Goal: Task Accomplishment & Management: Use online tool/utility

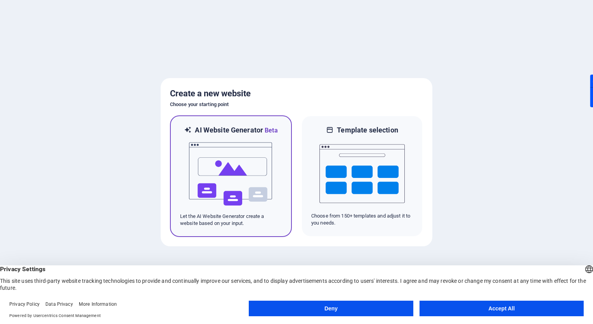
click at [250, 186] on img at bounding box center [230, 174] width 85 height 78
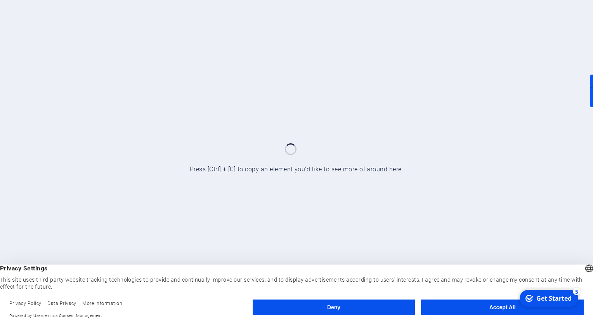
click at [464, 302] on button "Accept All" at bounding box center [502, 307] width 163 height 16
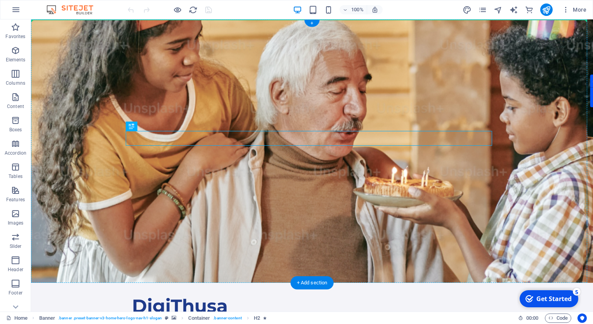
drag, startPoint x: 317, startPoint y: 139, endPoint x: 318, endPoint y: 89, distance: 50.1
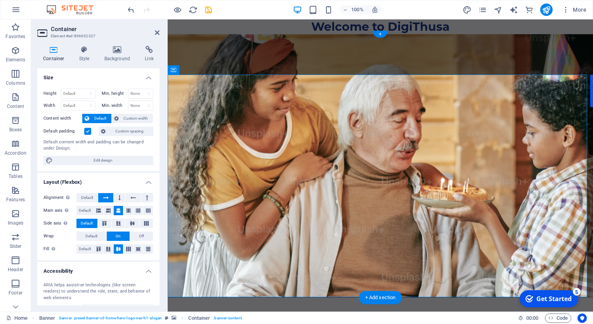
click at [125, 52] on icon at bounding box center [118, 50] width 38 height 8
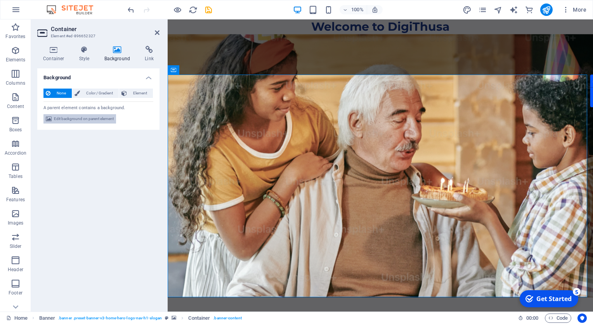
click at [102, 120] on span "Edit background on parent element" at bounding box center [84, 118] width 60 height 9
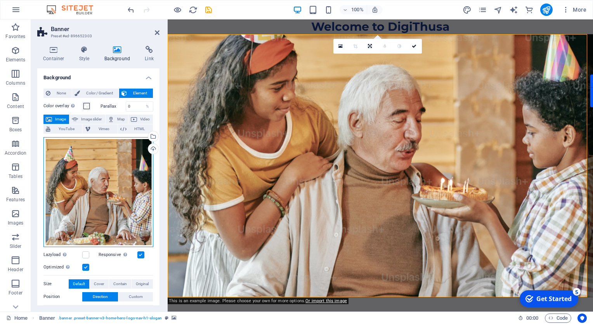
click at [123, 151] on div "Drag files here, click to choose files or select files from Files or our free s…" at bounding box center [98, 192] width 110 height 110
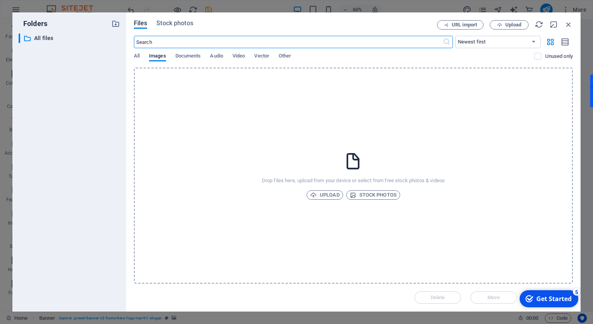
type input "s"
click at [284, 38] on input "digital marketin" at bounding box center [288, 42] width 309 height 12
type input "digital marketing"
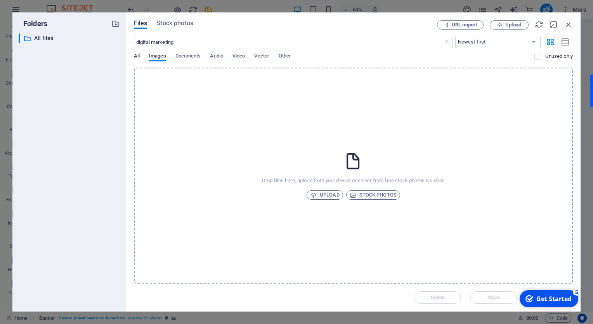
click at [135, 54] on span "All" at bounding box center [137, 56] width 6 height 11
click at [176, 28] on button "Stock photos" at bounding box center [174, 24] width 36 height 9
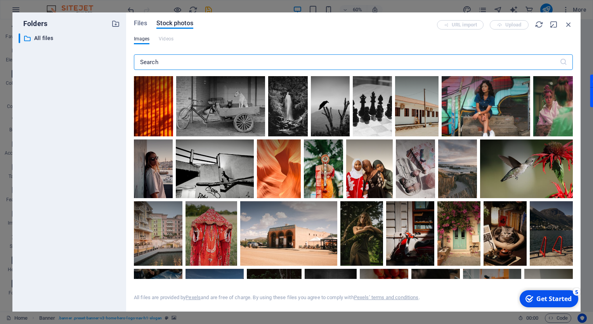
click at [176, 58] on input "text" at bounding box center [347, 62] width 426 height 16
type input "G"
type input "F"
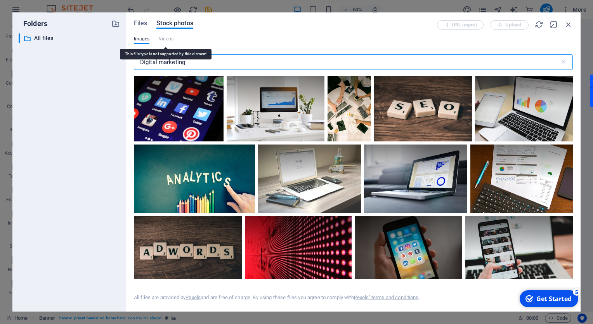
type input "Digital marketing"
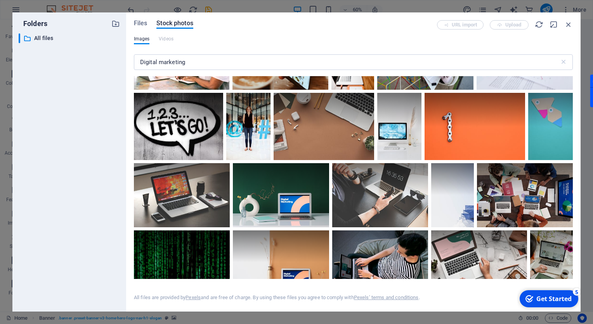
scroll to position [744, 0]
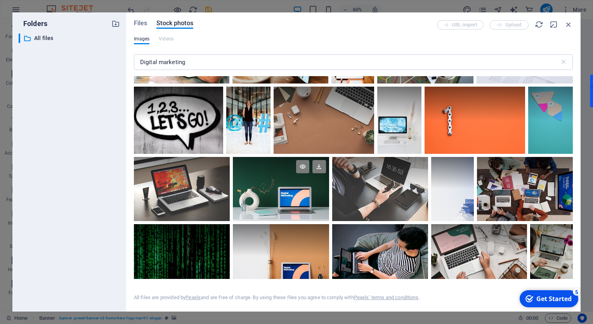
click at [291, 181] on div at bounding box center [281, 173] width 96 height 32
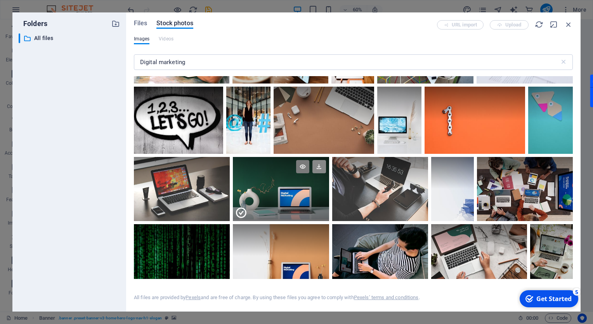
click at [315, 164] on icon at bounding box center [318, 166] width 13 height 13
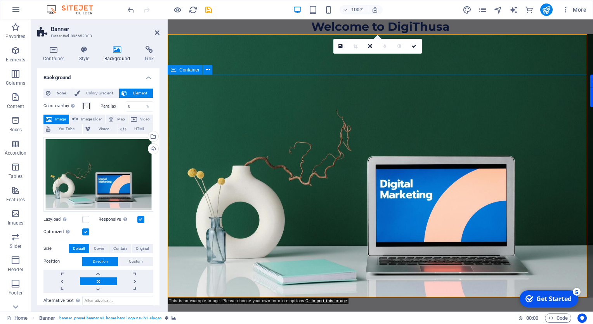
click at [415, 54] on div "0" at bounding box center [377, 46] width 88 height 15
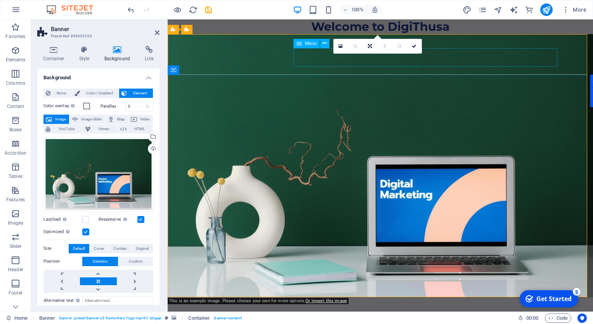
click at [314, 43] on span "Menu" at bounding box center [311, 43] width 12 height 5
click at [328, 41] on button at bounding box center [324, 43] width 9 height 9
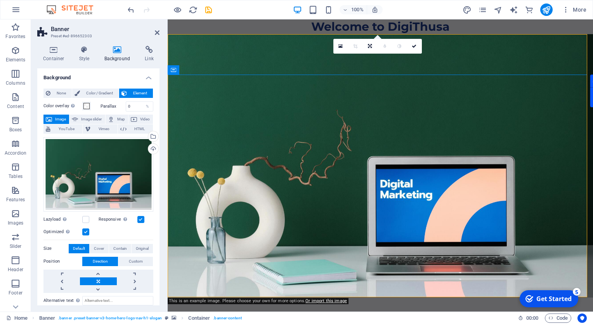
click at [414, 54] on div "0" at bounding box center [377, 46] width 88 height 15
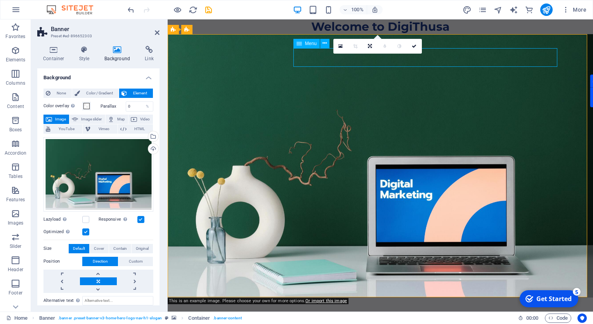
select select
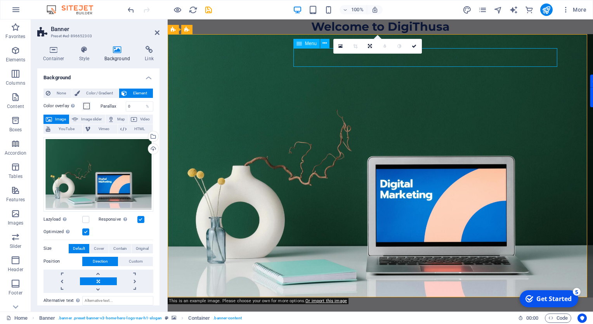
select select
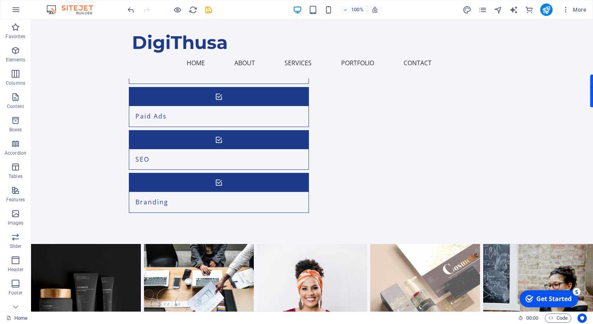
scroll to position [716, 0]
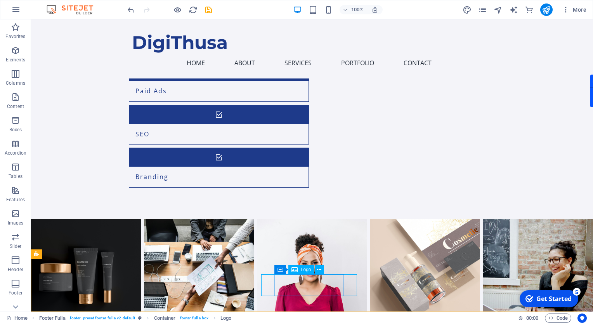
click at [298, 267] on div "Logo" at bounding box center [301, 269] width 26 height 9
click at [320, 269] on icon at bounding box center [319, 269] width 4 height 8
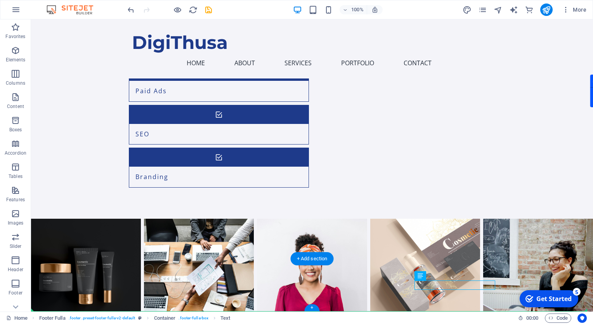
drag, startPoint x: 446, startPoint y: 286, endPoint x: 477, endPoint y: 293, distance: 31.2
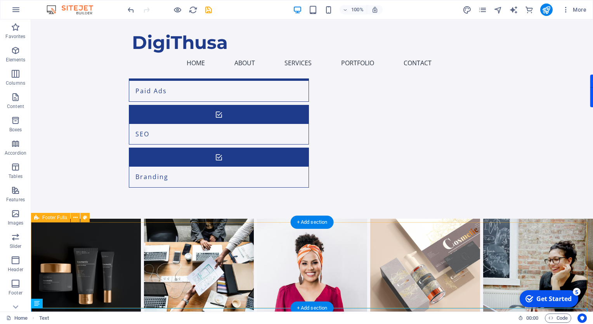
scroll to position [758, 0]
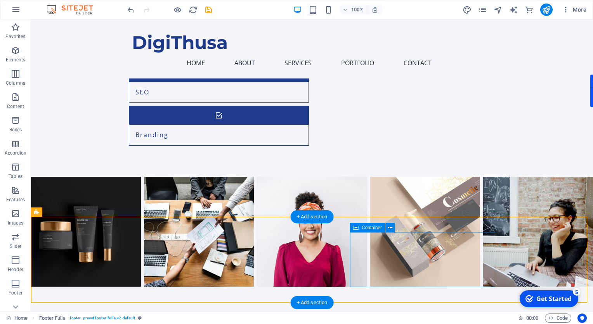
scroll to position [716, 0]
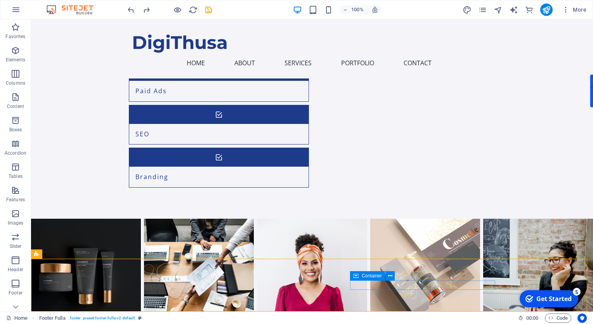
drag, startPoint x: 420, startPoint y: 294, endPoint x: 400, endPoint y: 276, distance: 27.2
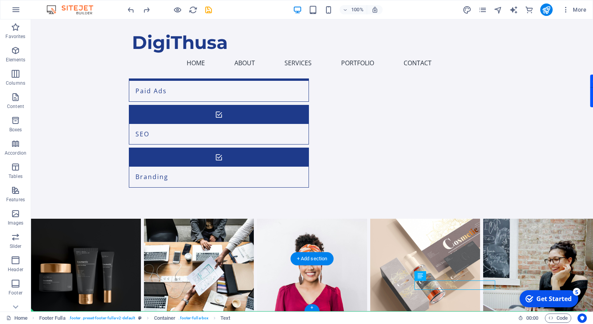
drag, startPoint x: 449, startPoint y: 289, endPoint x: 479, endPoint y: 290, distance: 30.3
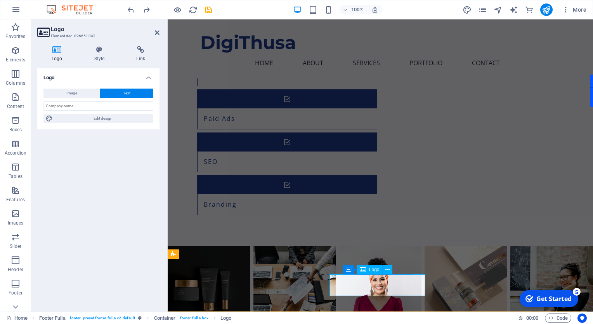
click at [370, 270] on span "Logo" at bounding box center [374, 269] width 10 height 5
click at [389, 269] on icon at bounding box center [387, 269] width 4 height 8
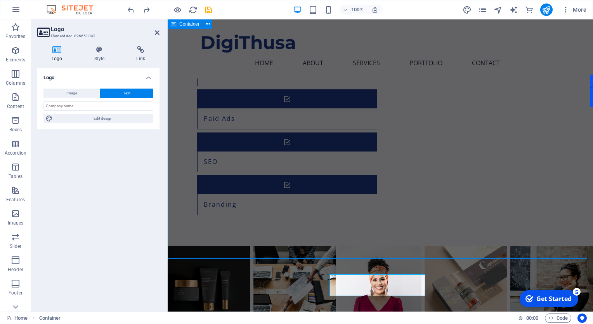
scroll to position [716, 0]
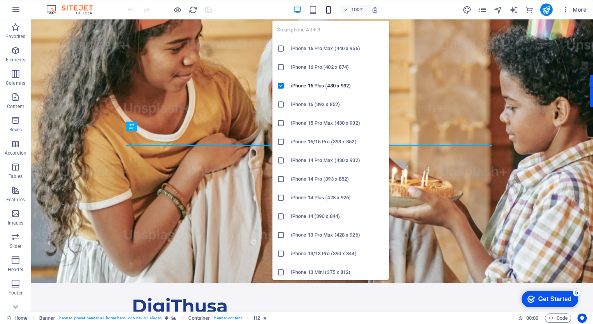
click at [328, 10] on icon "button" at bounding box center [328, 9] width 9 height 9
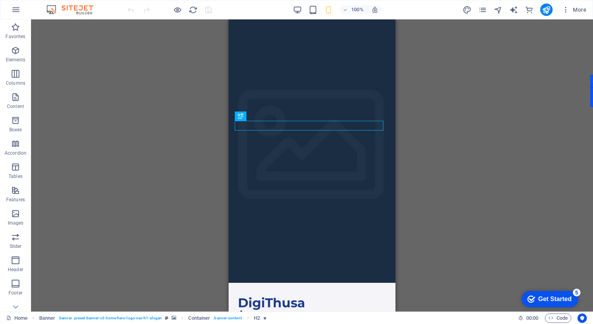
click at [435, 128] on div "Drag here to replace the existing content. Press “Ctrl” if you want to create a…" at bounding box center [312, 165] width 562 height 292
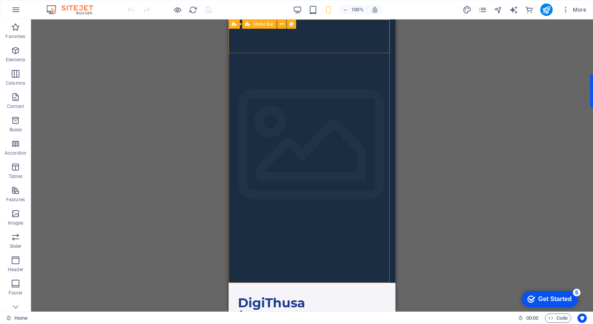
click at [254, 24] on span "Menu Bar" at bounding box center [263, 24] width 20 height 5
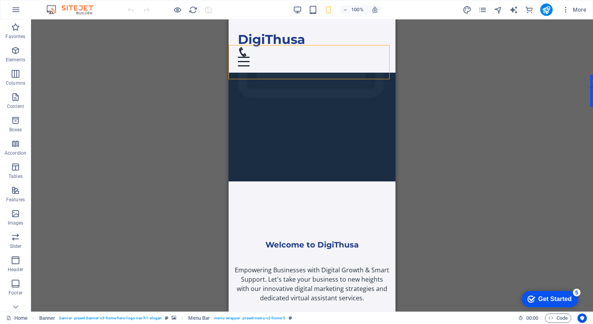
scroll to position [48, 0]
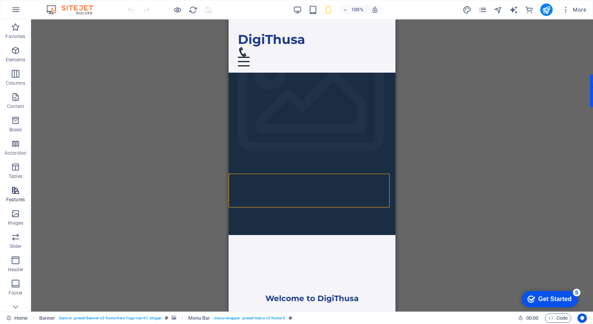
click at [21, 195] on span "Features" at bounding box center [15, 195] width 31 height 19
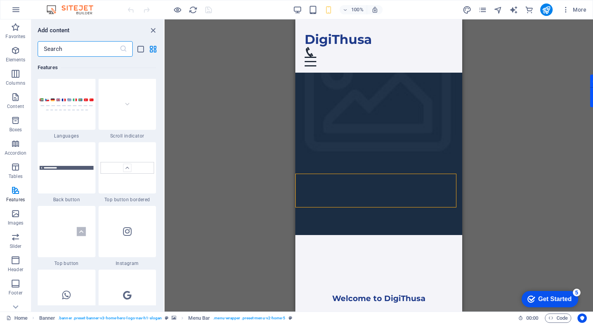
scroll to position [3716, 0]
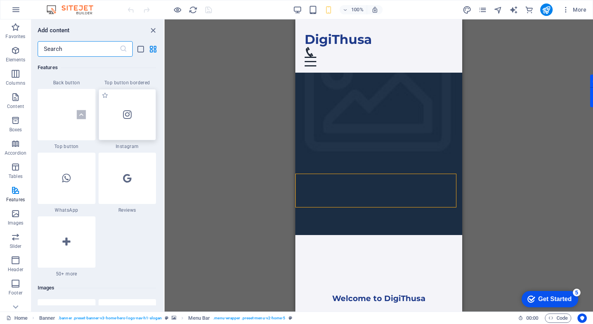
click at [138, 127] on div at bounding box center [128, 114] width 58 height 51
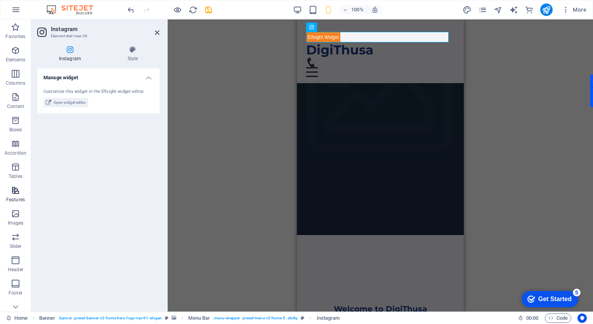
click at [18, 186] on icon "button" at bounding box center [15, 190] width 9 height 9
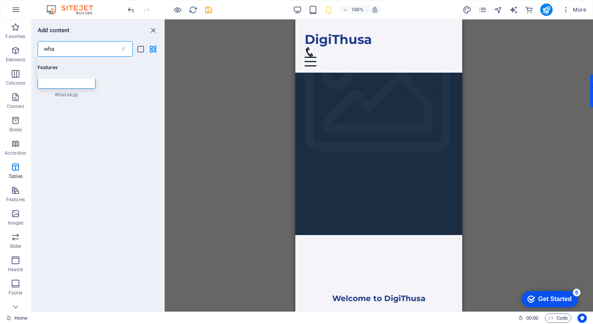
scroll to position [0, 0]
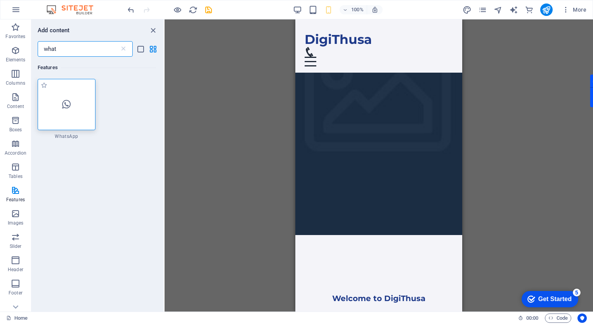
type input "what"
click at [80, 111] on div at bounding box center [67, 104] width 58 height 51
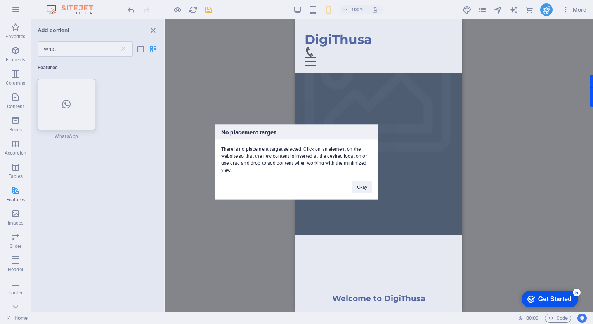
click at [365, 193] on div "No placement target There is no placement target selected. Click on an element …" at bounding box center [296, 162] width 163 height 75
click at [366, 189] on button "Okay" at bounding box center [361, 187] width 19 height 12
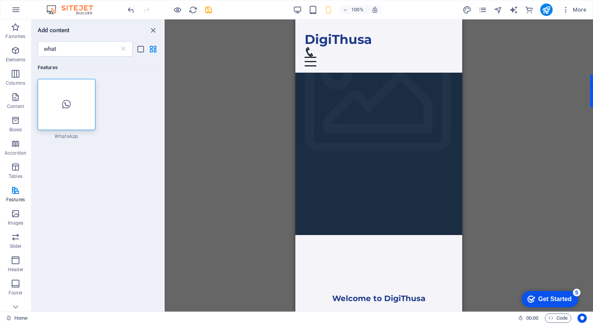
click at [256, 110] on div "H2 Banner Banner Container Text Button Spacer Text Spacer Menu Bar Menu Logo Co…" at bounding box center [379, 165] width 429 height 292
click at [509, 61] on div "H2 Banner Banner Container Text Button Spacer Text Spacer Menu Bar Menu Logo Co…" at bounding box center [379, 165] width 429 height 292
click at [512, 8] on icon "text_generator" at bounding box center [513, 9] width 9 height 9
select select "English"
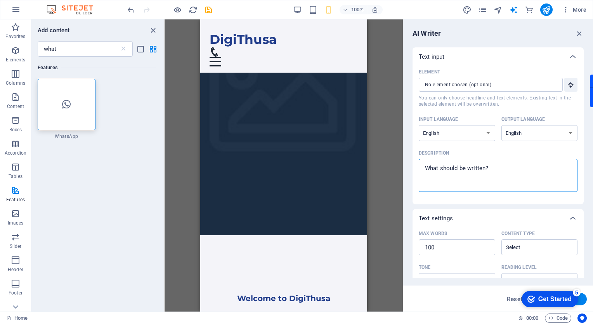
click at [511, 176] on textarea "Description x ​" at bounding box center [498, 175] width 151 height 25
type textarea "x"
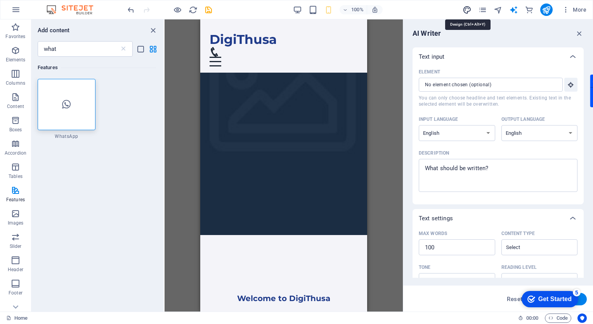
click at [470, 10] on icon "design" at bounding box center [467, 9] width 9 height 9
select select "px"
select select "200"
select select "px"
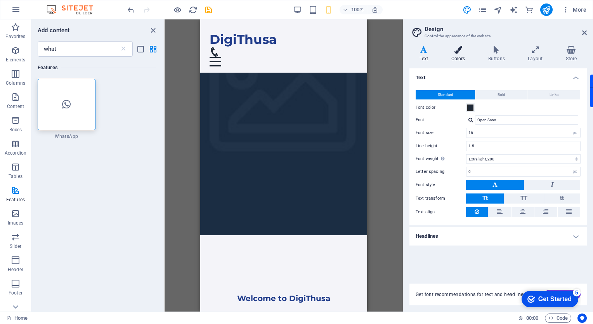
click at [460, 49] on icon at bounding box center [458, 50] width 34 height 8
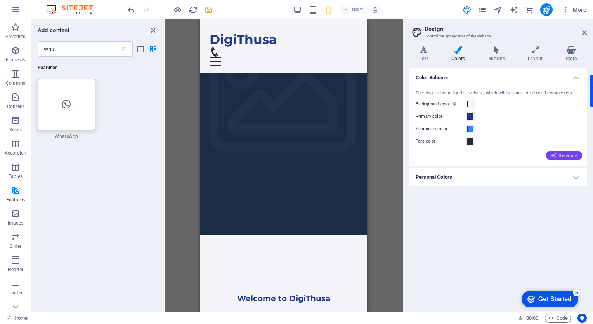
click at [553, 156] on icon "button" at bounding box center [554, 155] width 6 height 6
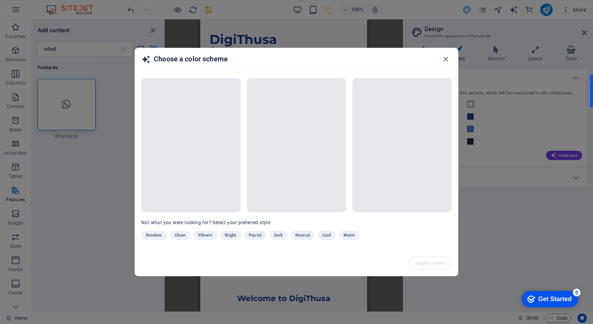
click at [233, 235] on div "Random Clean Vibrant Bright Pastel Dark Neutral Cool Warm" at bounding box center [277, 237] width 272 height 12
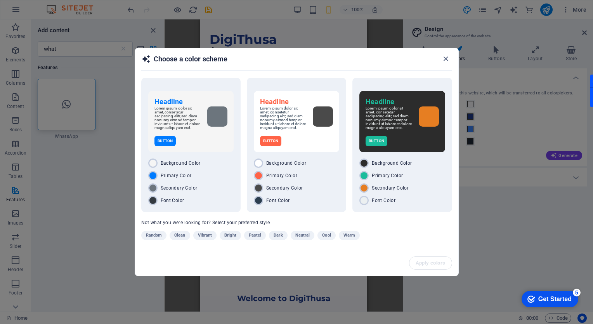
click at [233, 235] on span "Bright" at bounding box center [230, 235] width 12 height 9
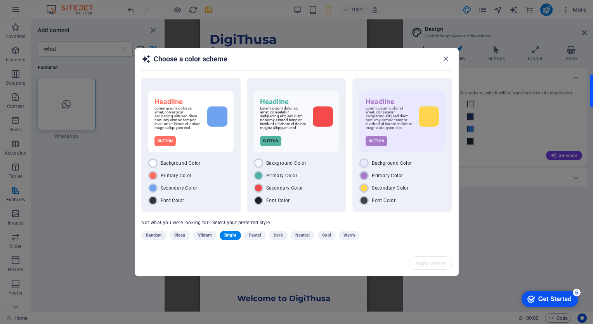
click at [253, 236] on span "Pastel" at bounding box center [255, 235] width 13 height 9
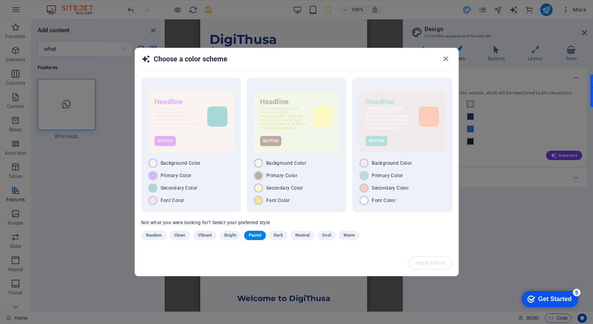
click at [253, 236] on span "Pastel" at bounding box center [255, 235] width 13 height 9
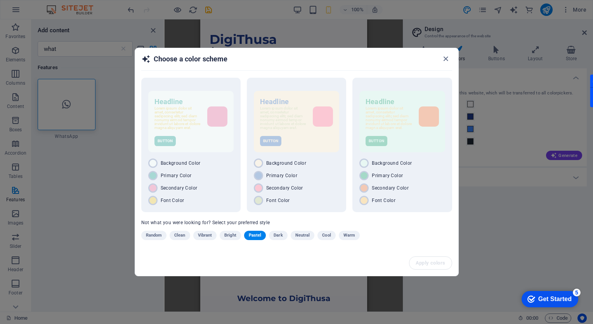
click at [202, 235] on span "Vibrant" at bounding box center [205, 235] width 14 height 9
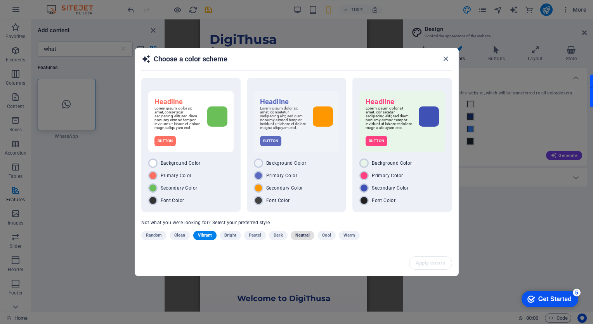
click at [304, 235] on span "Neutral" at bounding box center [302, 235] width 15 height 9
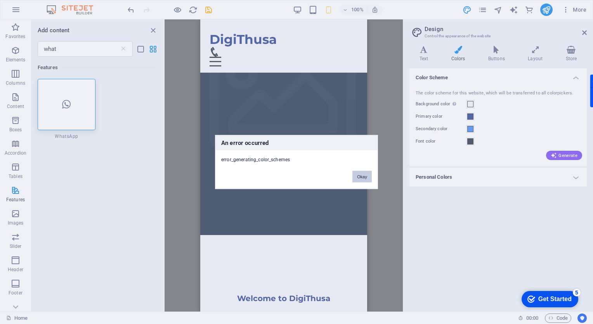
click at [365, 181] on button "Okay" at bounding box center [361, 177] width 19 height 12
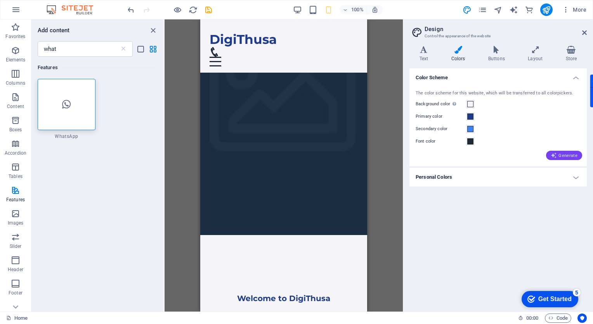
click at [556, 154] on icon "button" at bounding box center [554, 155] width 6 height 6
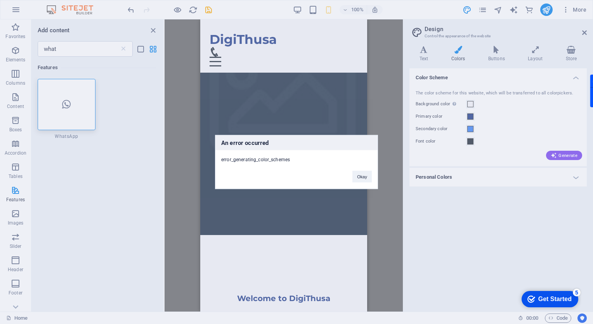
click at [350, 172] on div "Okay" at bounding box center [362, 173] width 31 height 20
click at [361, 175] on button "Okay" at bounding box center [361, 177] width 19 height 12
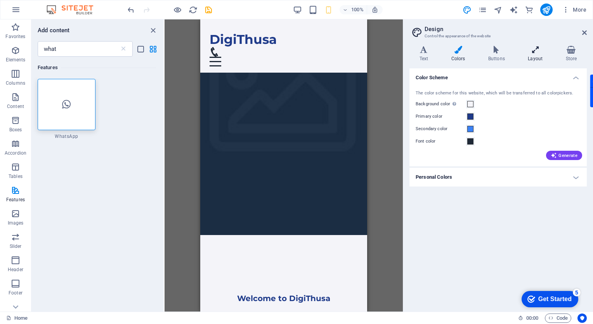
click at [535, 55] on h4 "Layout" at bounding box center [537, 54] width 38 height 16
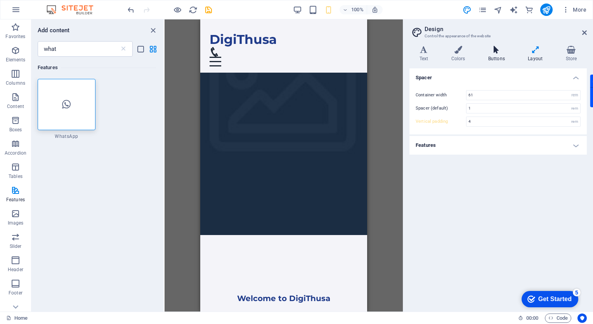
click at [500, 59] on h4 "Buttons" at bounding box center [498, 54] width 40 height 16
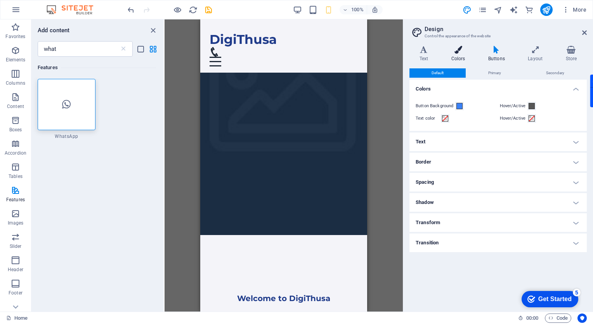
click at [455, 57] on h4 "Colors" at bounding box center [459, 54] width 37 height 16
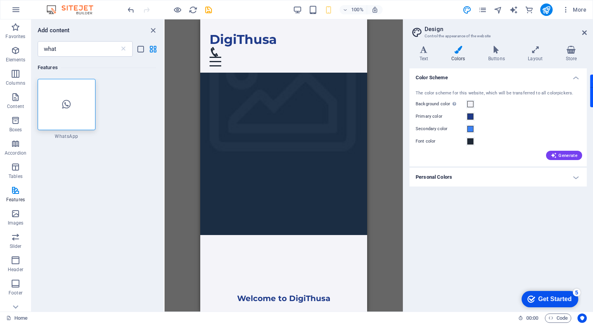
click at [492, 120] on div "Primary color" at bounding box center [498, 116] width 165 height 9
click at [555, 155] on icon "button" at bounding box center [554, 155] width 6 height 6
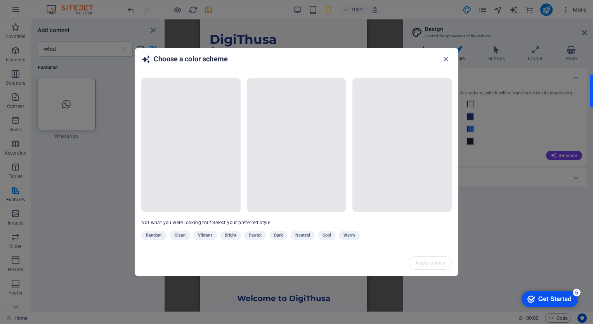
click at [252, 237] on div "Random Clean Vibrant Bright Pastel Dark Neutral Cool Warm" at bounding box center [277, 237] width 272 height 12
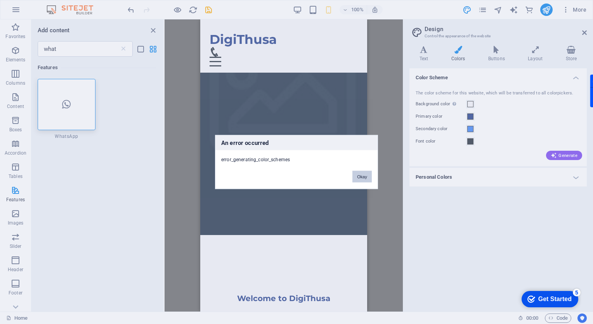
click at [363, 176] on button "Okay" at bounding box center [361, 177] width 19 height 12
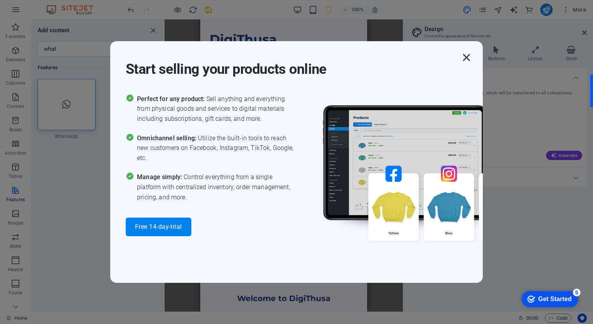
click at [465, 57] on icon "button" at bounding box center [467, 57] width 14 height 14
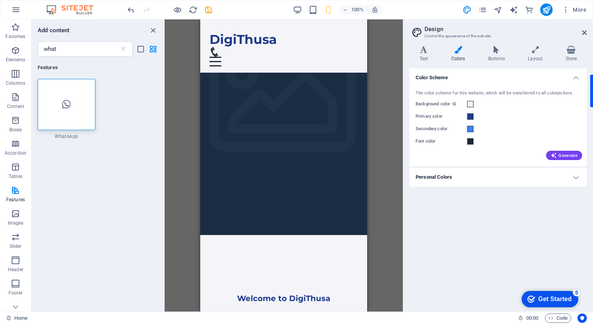
drag, startPoint x: 193, startPoint y: 89, endPoint x: 194, endPoint y: 94, distance: 4.3
click at [194, 94] on div "H2 Banner Banner Container Text Button Spacer Text Spacer Menu Bar Menu Logo Co…" at bounding box center [284, 165] width 238 height 292
click at [157, 28] on icon "close panel" at bounding box center [153, 30] width 9 height 9
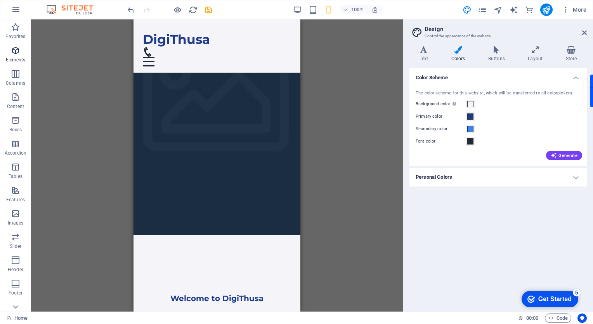
click at [16, 50] on icon "button" at bounding box center [15, 50] width 9 height 9
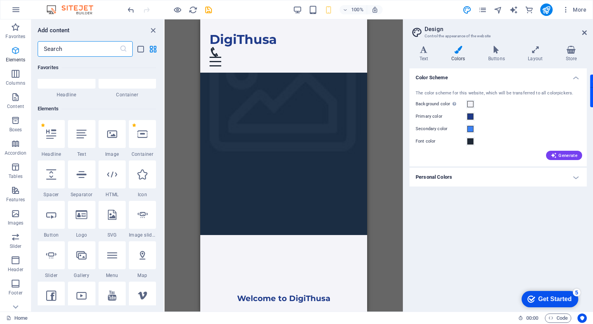
scroll to position [82, 0]
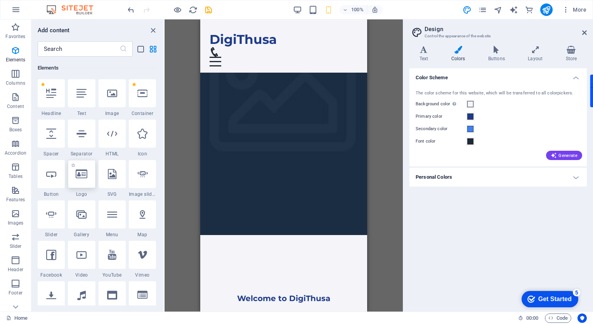
click at [82, 174] on icon at bounding box center [82, 174] width 12 height 10
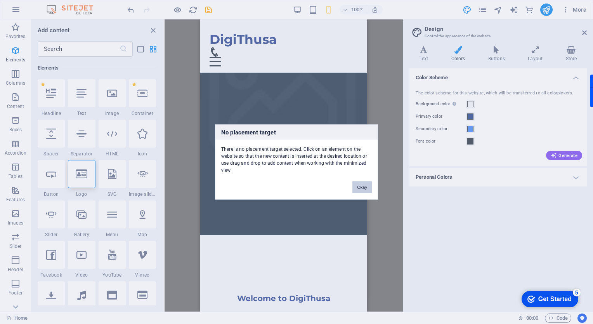
click at [366, 188] on button "Okay" at bounding box center [361, 187] width 19 height 12
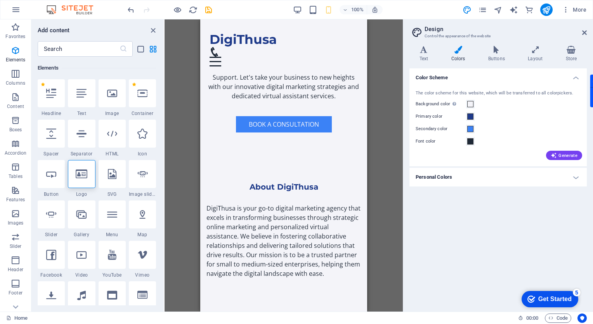
scroll to position [559, 0]
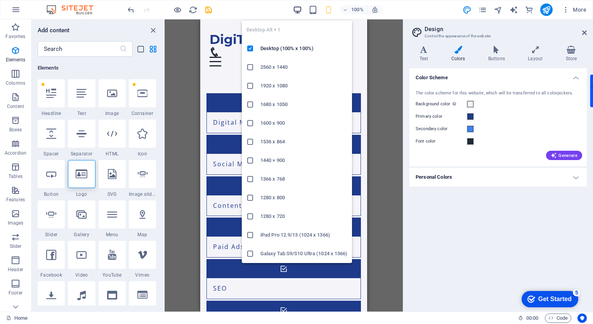
click at [300, 9] on icon "button" at bounding box center [297, 9] width 9 height 9
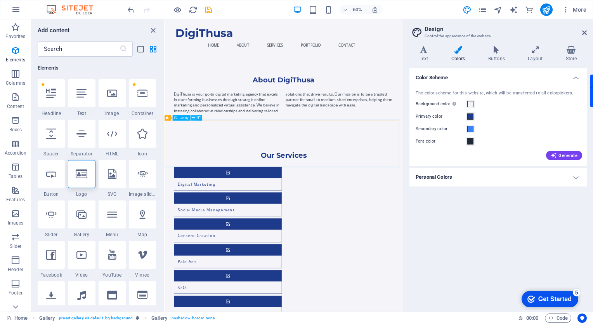
click at [193, 118] on icon at bounding box center [193, 118] width 3 height 5
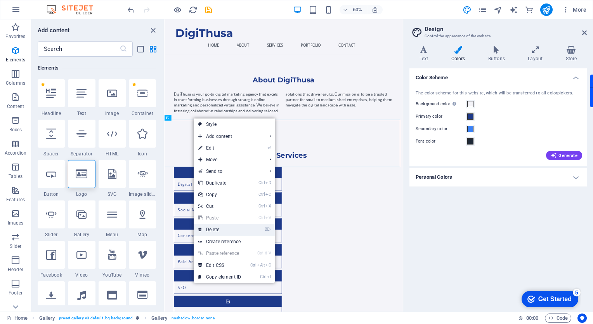
click at [226, 229] on link "⌦ Delete" at bounding box center [220, 230] width 52 height 12
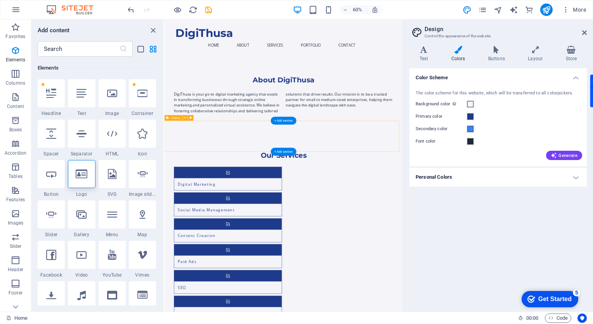
click at [183, 120] on button at bounding box center [184, 117] width 5 height 5
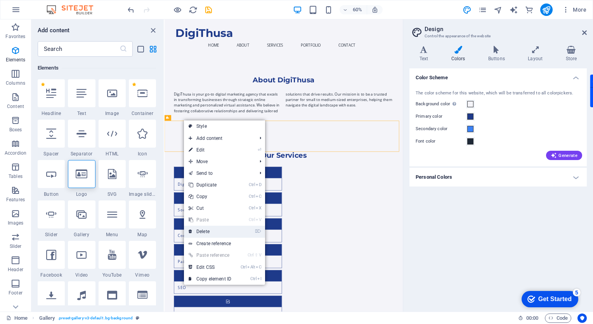
click at [213, 233] on link "⌦ Delete" at bounding box center [210, 232] width 52 height 12
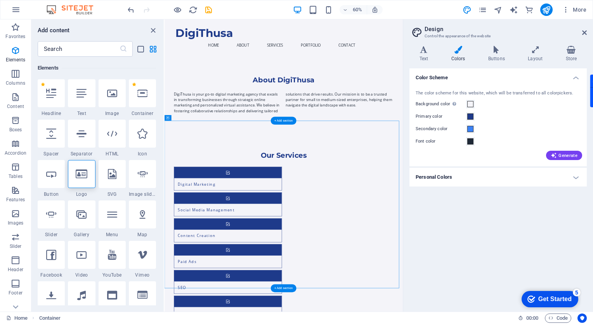
drag, startPoint x: 458, startPoint y: 220, endPoint x: 458, endPoint y: 213, distance: 6.2
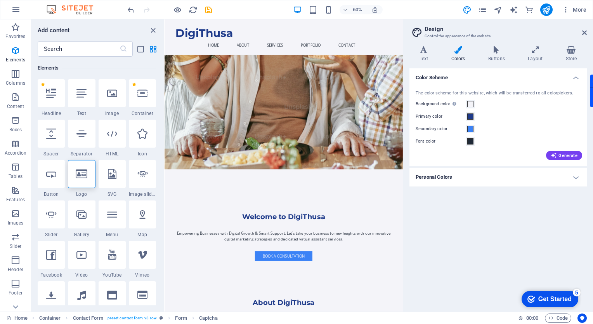
scroll to position [168, 0]
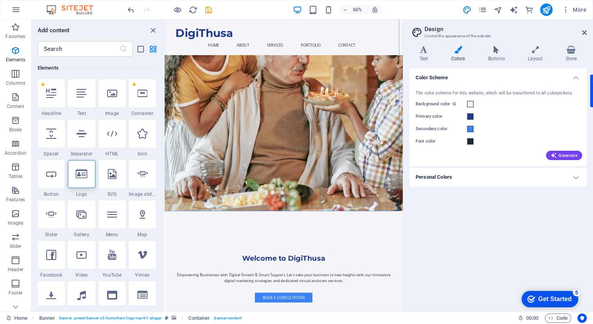
scroll to position [0, 0]
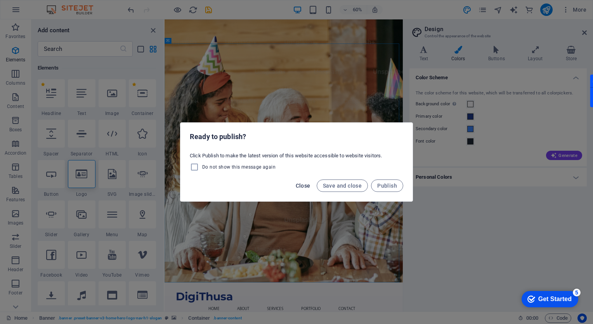
click at [303, 186] on span "Close" at bounding box center [303, 185] width 15 height 6
